Goal: Information Seeking & Learning: Learn about a topic

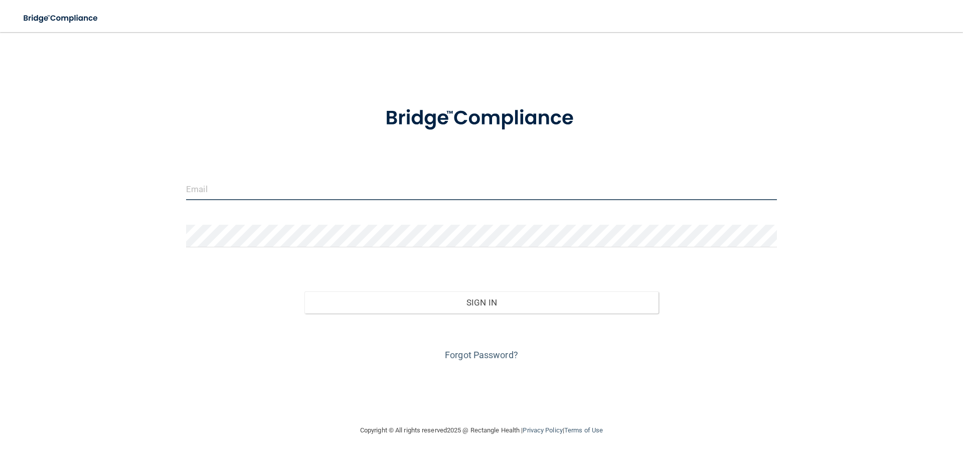
click at [260, 186] on input "email" at bounding box center [481, 188] width 591 height 23
type input "[EMAIL_ADDRESS][DOMAIN_NAME]"
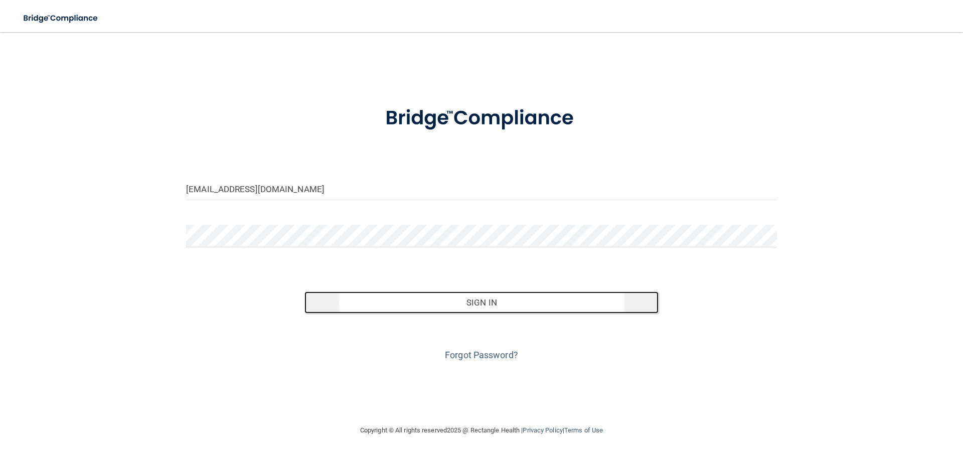
click at [466, 300] on button "Sign In" at bounding box center [481, 302] width 354 height 22
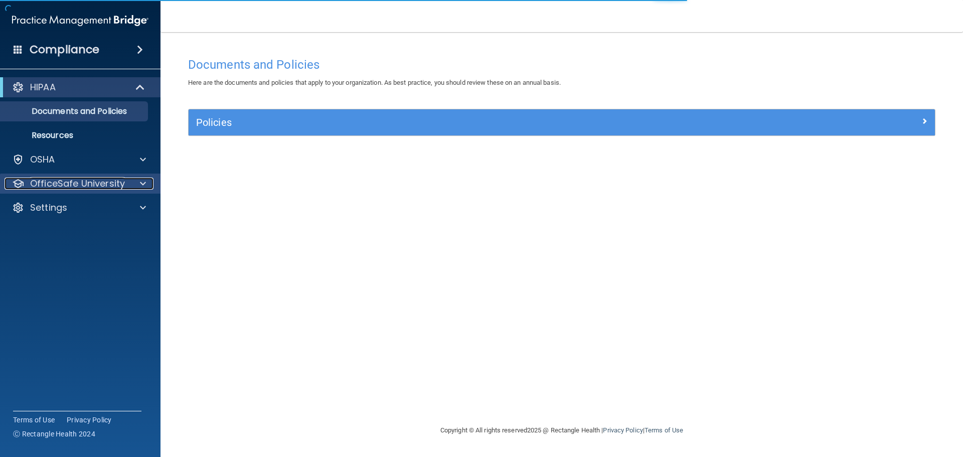
click at [141, 181] on span at bounding box center [143, 183] width 6 height 12
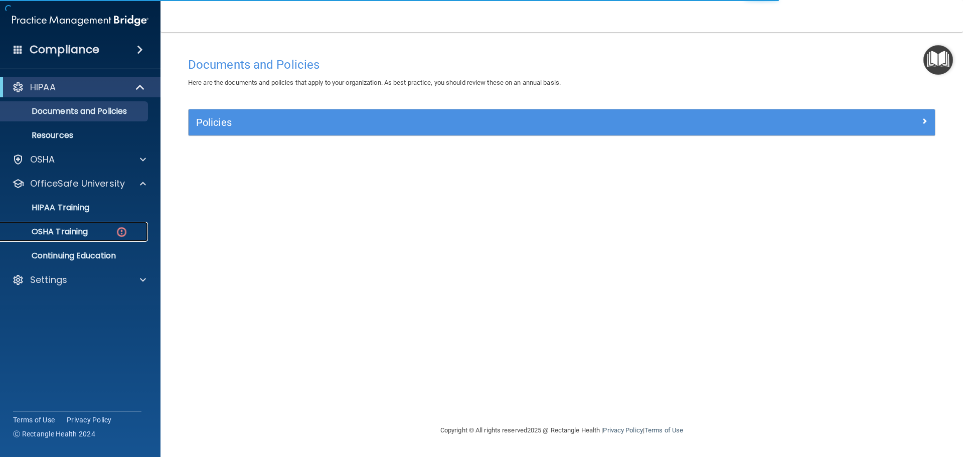
click at [126, 227] on img at bounding box center [121, 232] width 13 height 13
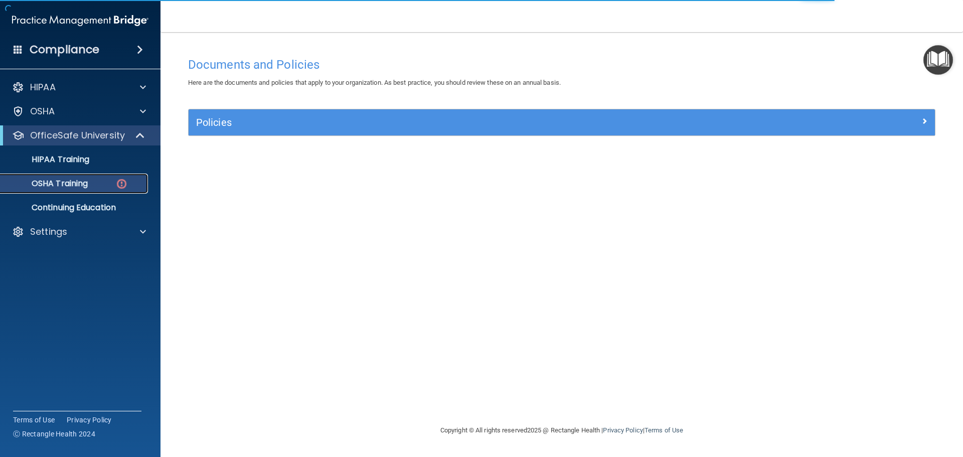
click at [111, 179] on div "OSHA Training" at bounding box center [75, 183] width 137 height 10
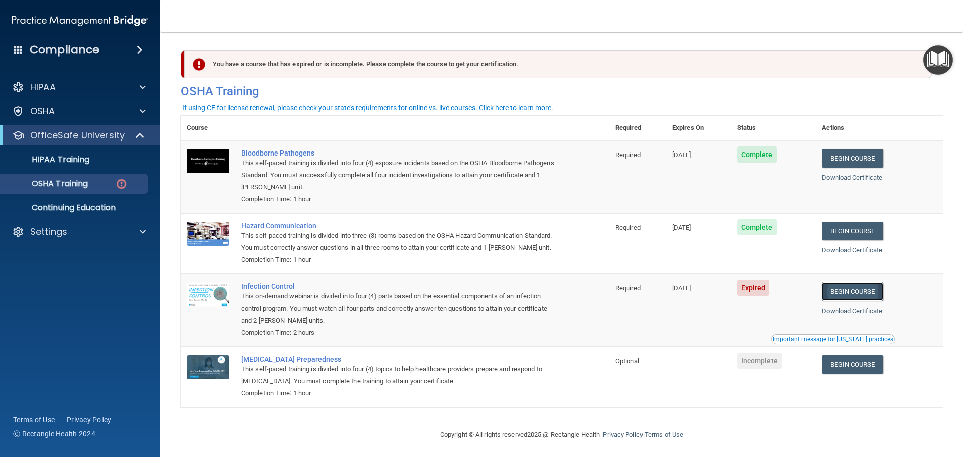
click at [849, 301] on link "Begin Course" at bounding box center [851, 291] width 61 height 19
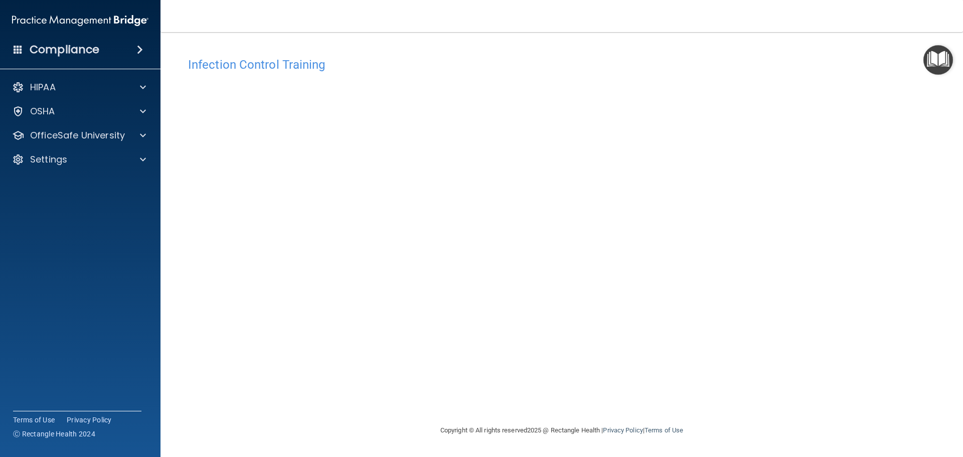
click at [313, 405] on div "Infection Control Training This course doesn’t expire until [DATE]. Are you sur…" at bounding box center [561, 238] width 762 height 372
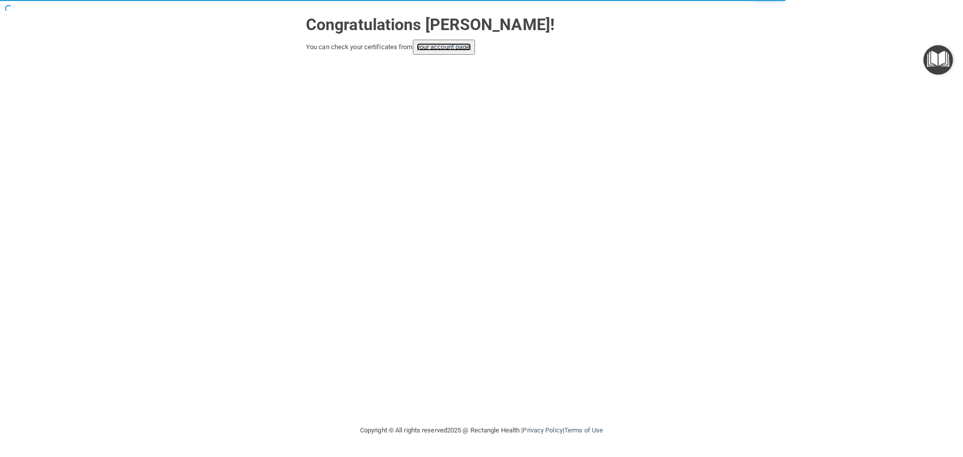
click at [435, 49] on link "your account page!" at bounding box center [444, 47] width 55 height 8
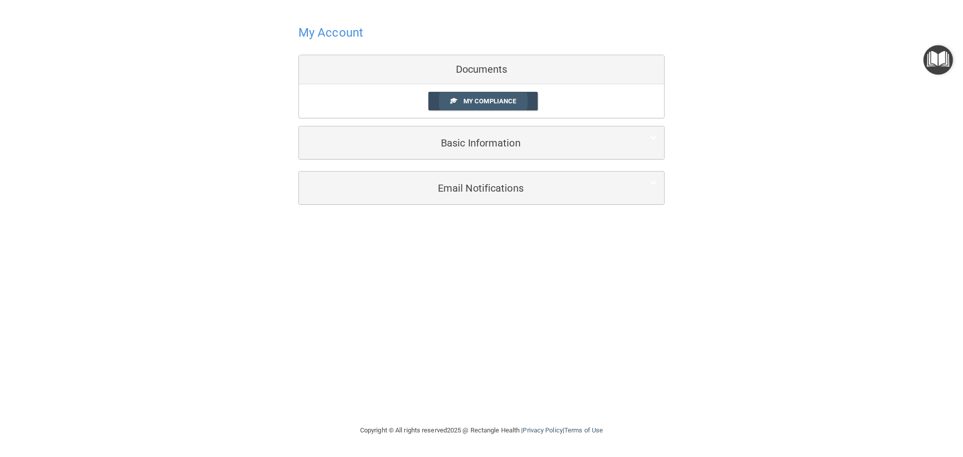
click at [480, 102] on span "My Compliance" at bounding box center [489, 101] width 53 height 8
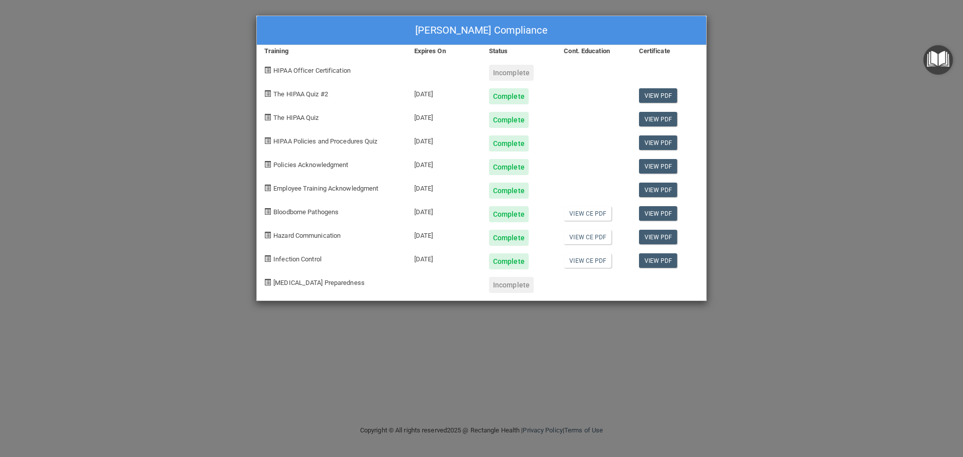
click at [320, 282] on span "COVID-19 Preparedness" at bounding box center [318, 283] width 91 height 8
click at [507, 287] on div "Incomplete" at bounding box center [511, 285] width 45 height 16
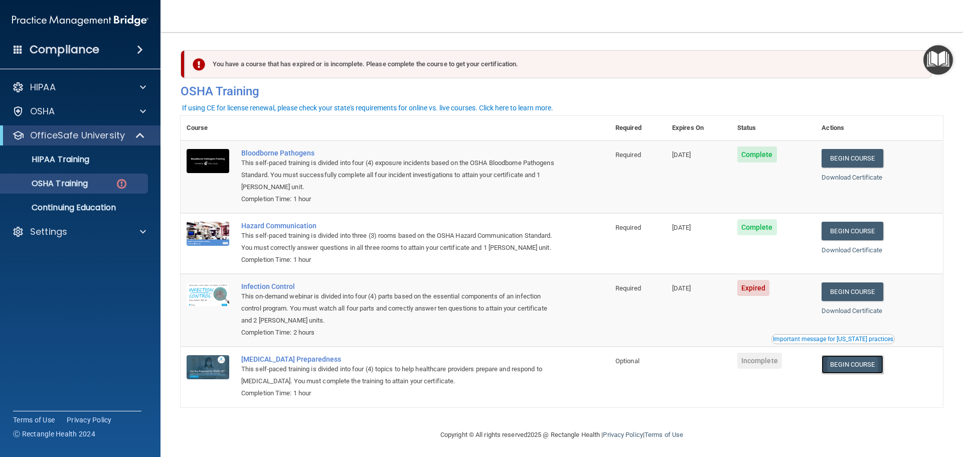
click at [847, 374] on link "Begin Course" at bounding box center [851, 364] width 61 height 19
click at [853, 314] on link "Download Certificate" at bounding box center [851, 311] width 61 height 8
click at [843, 374] on link "Begin Course" at bounding box center [851, 364] width 61 height 19
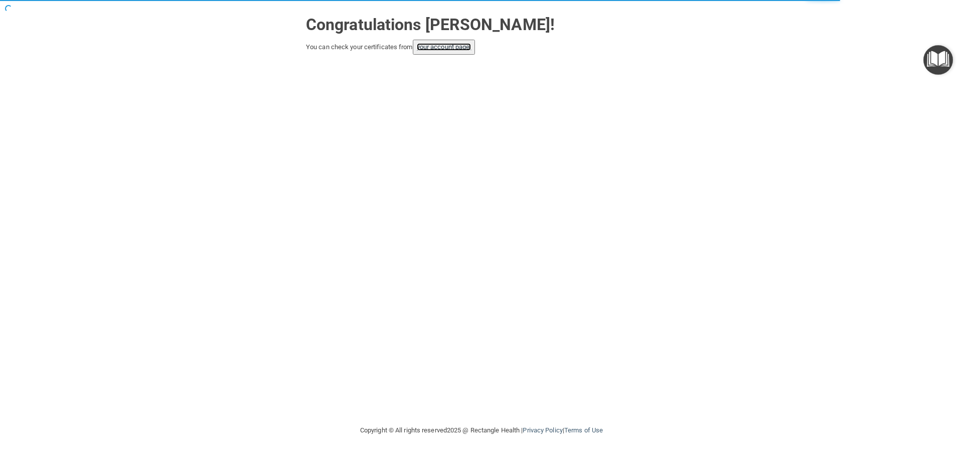
click at [435, 51] on link "your account page!" at bounding box center [444, 47] width 55 height 8
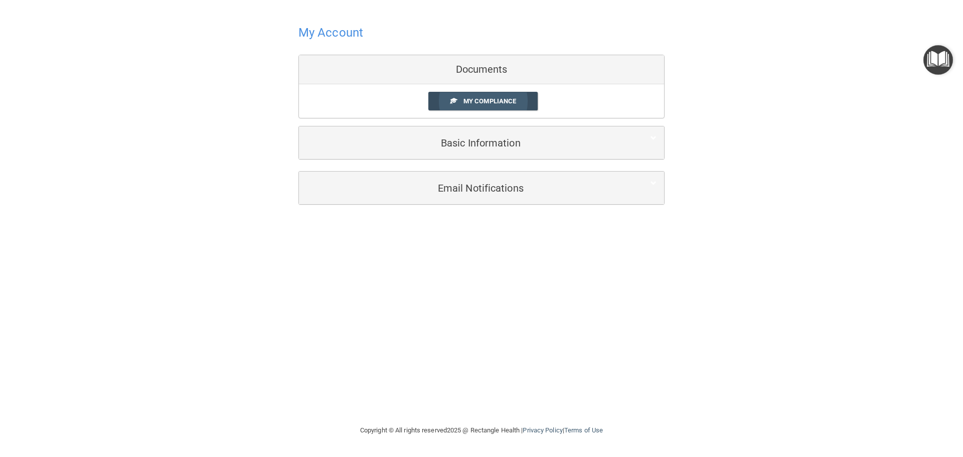
click at [469, 98] on span "My Compliance" at bounding box center [489, 101] width 53 height 8
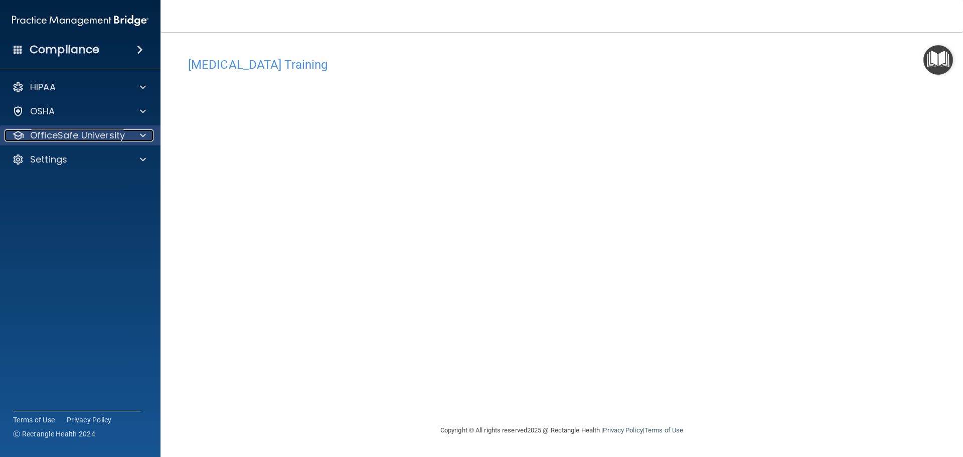
click at [145, 135] on div at bounding box center [141, 135] width 25 height 12
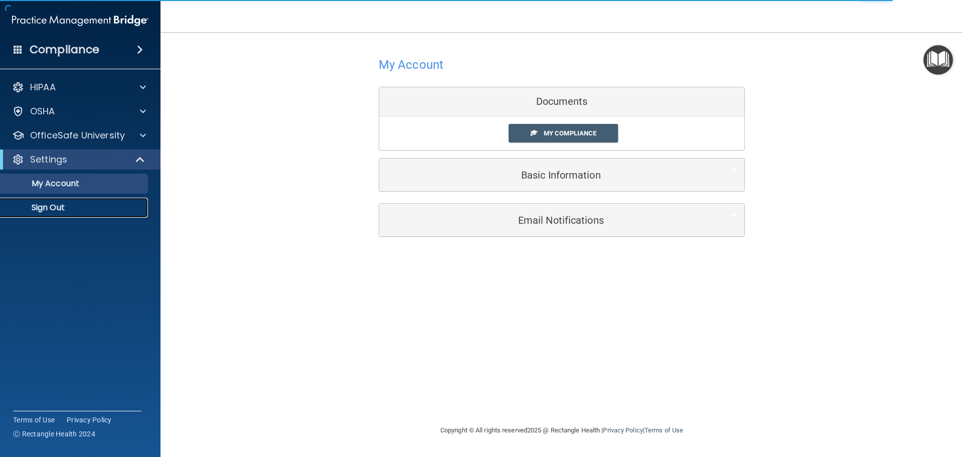
click at [57, 207] on p "Sign Out" at bounding box center [75, 208] width 137 height 10
